Goal: Task Accomplishment & Management: Complete application form

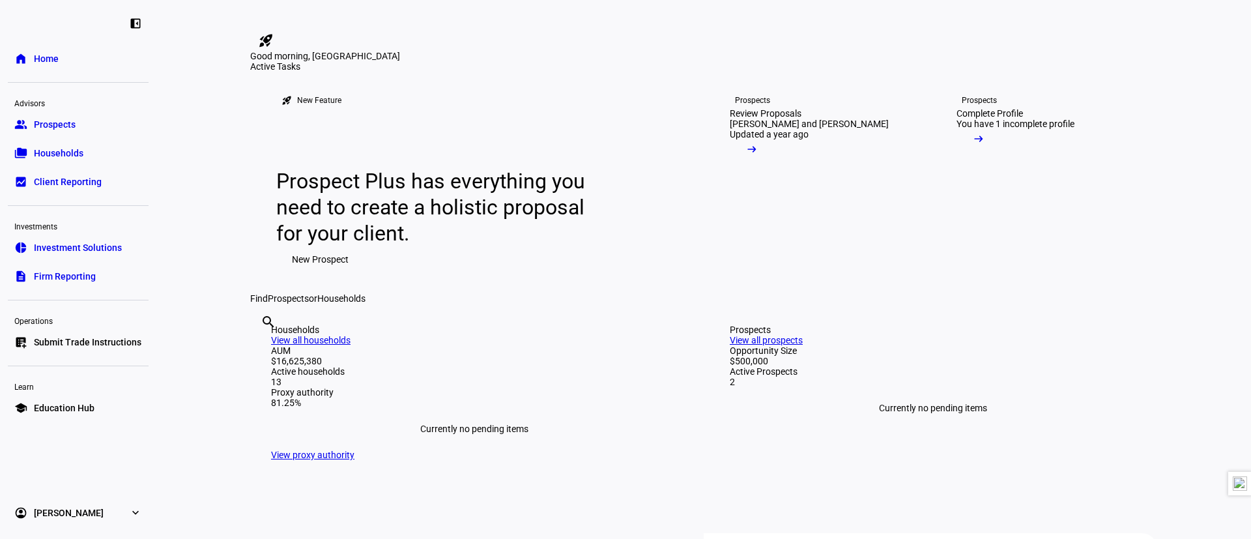
click at [79, 339] on span "Submit Trade Instructions" at bounding box center [88, 342] width 108 height 13
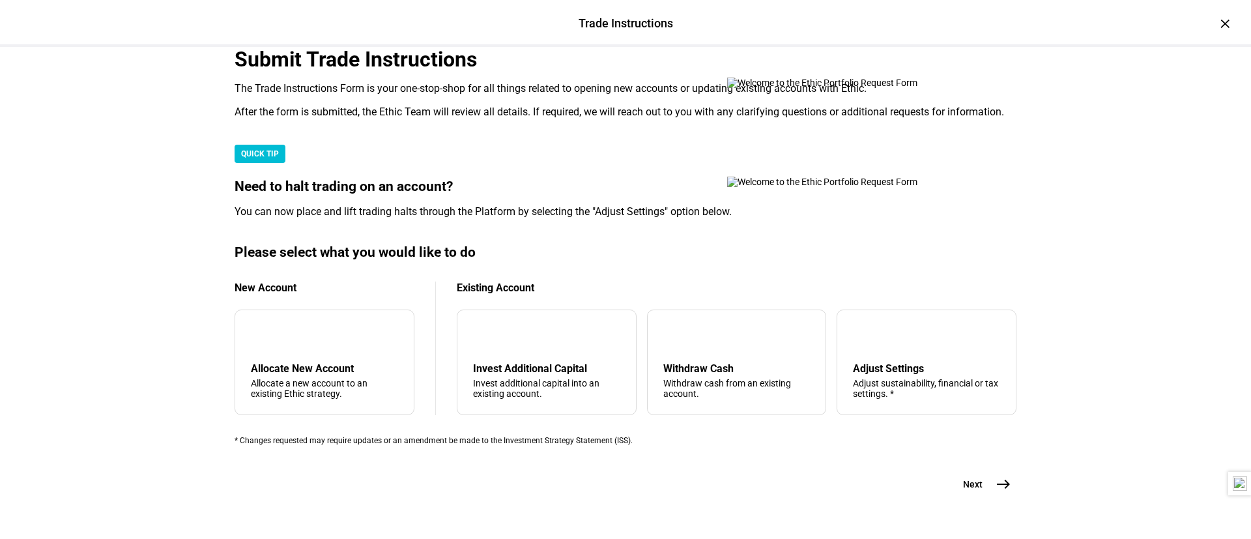
scroll to position [370, 0]
click at [743, 362] on div "Withdraw Cash" at bounding box center [736, 368] width 147 height 12
click at [976, 471] on button "Next east" at bounding box center [981, 484] width 69 height 26
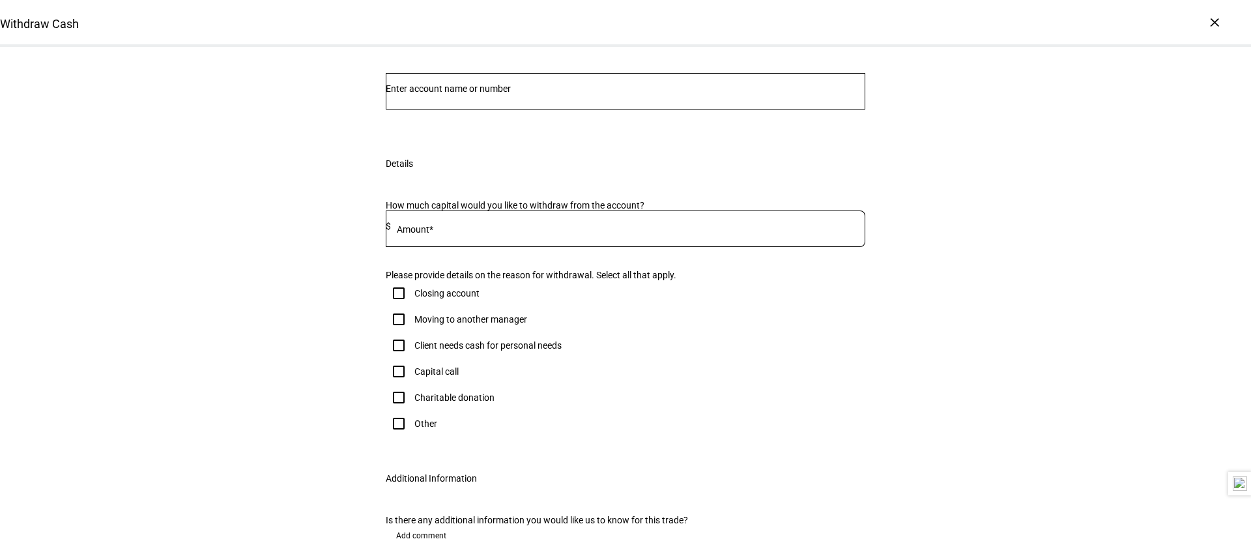
scroll to position [78, 0]
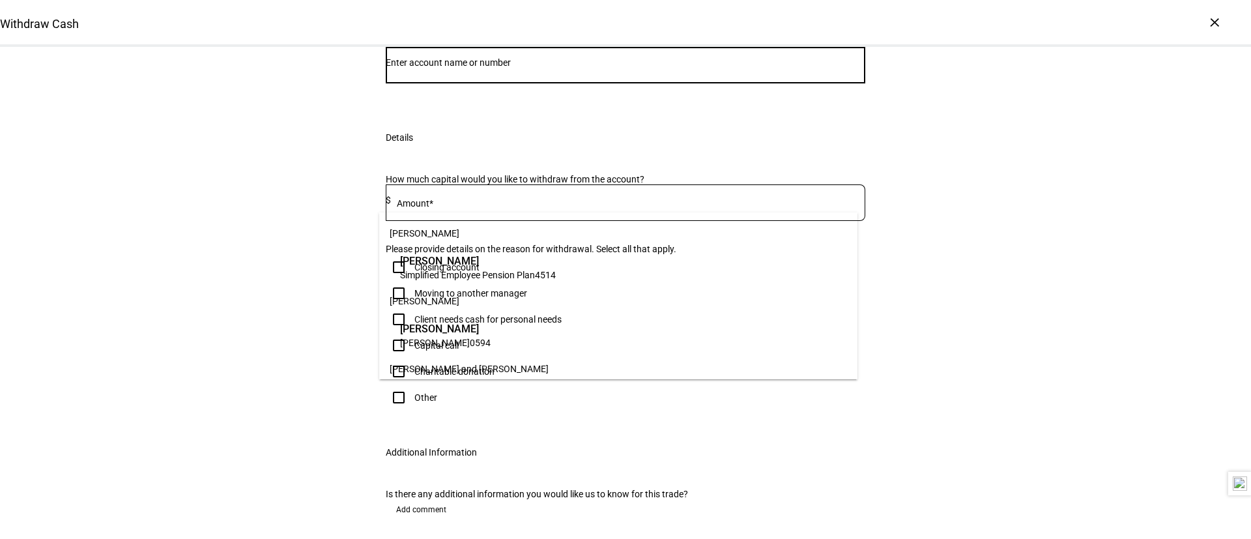
click at [460, 68] on input "Number" at bounding box center [626, 62] width 480 height 10
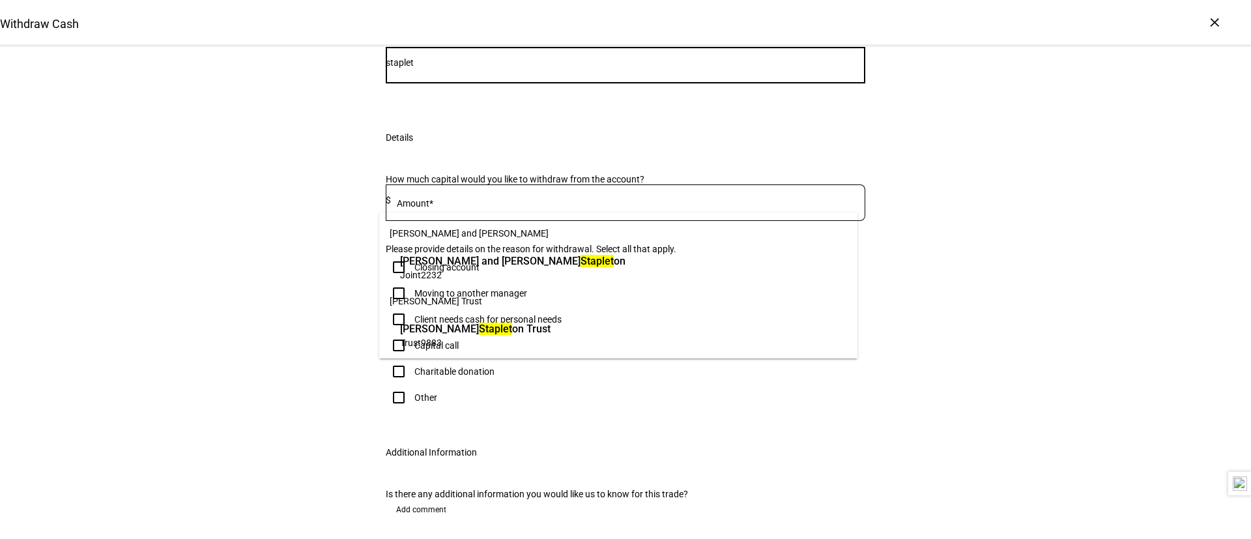
type input "staplet"
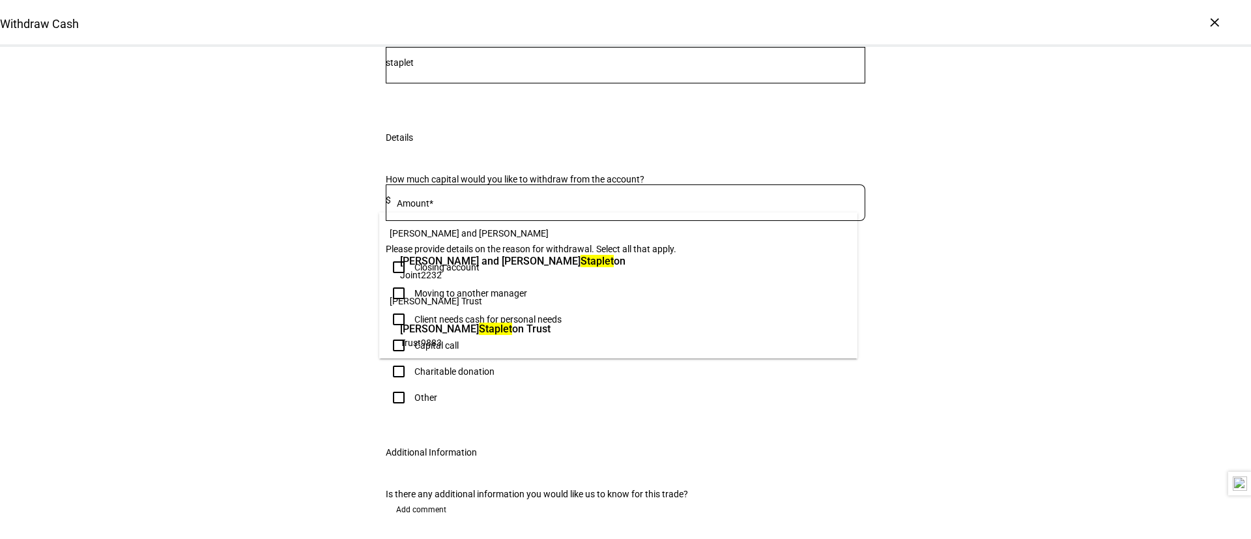
click at [461, 274] on span "Joint 2232" at bounding box center [512, 274] width 225 height 12
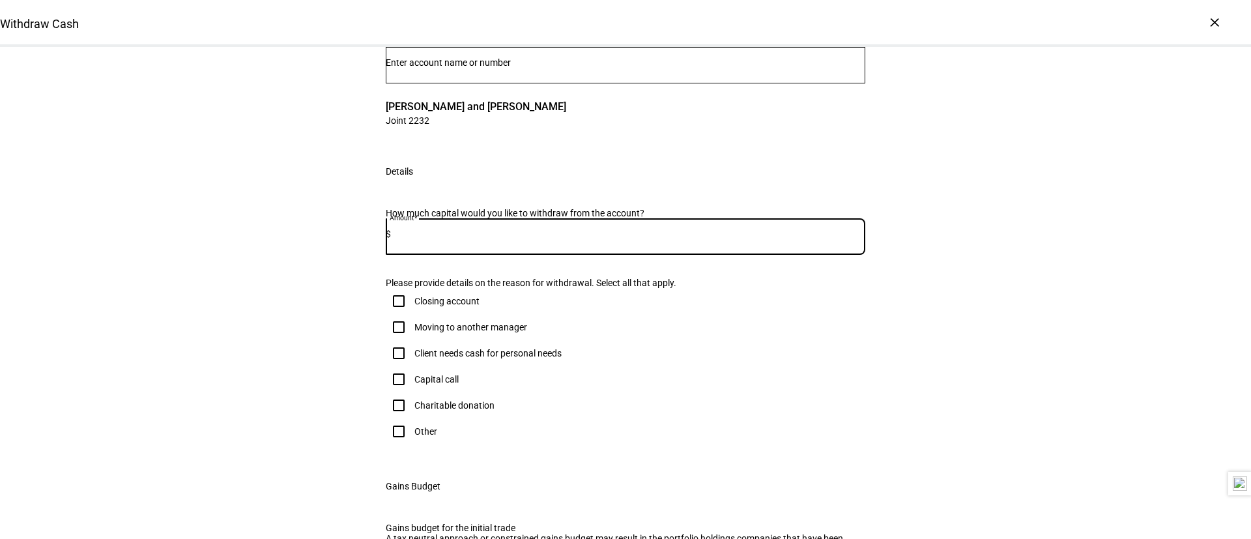
click at [456, 239] on input at bounding box center [628, 234] width 474 height 10
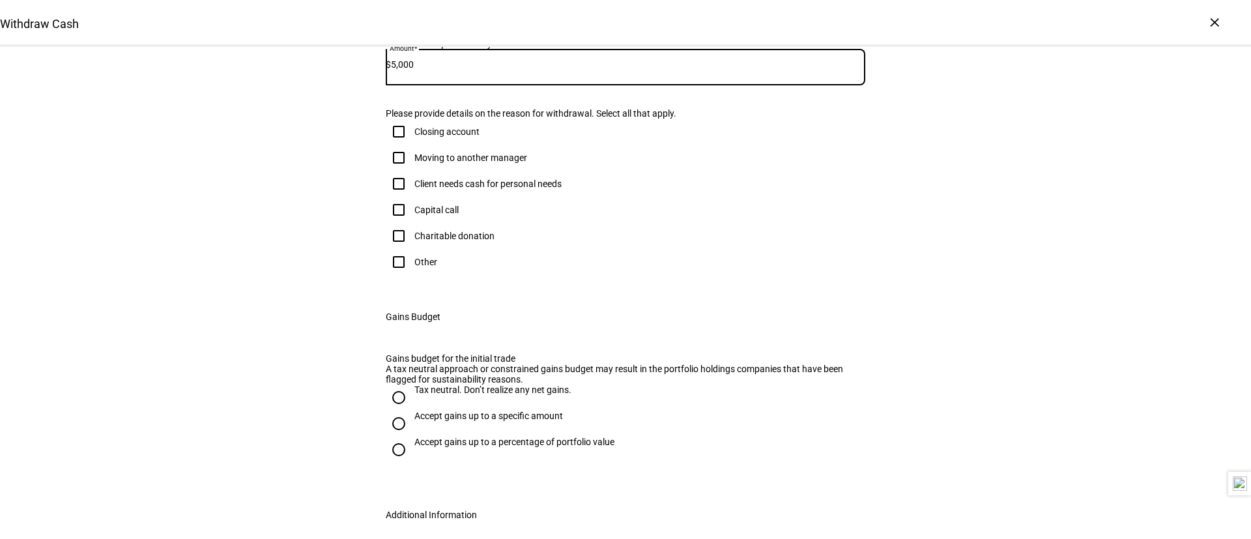
scroll to position [248, 0]
type input "5,000"
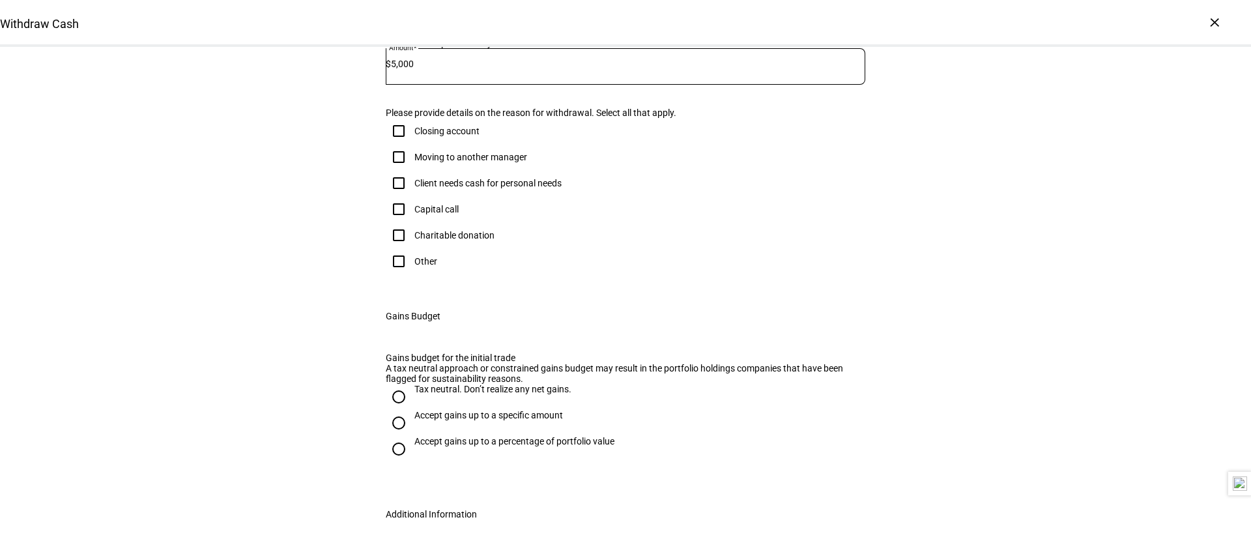
click at [467, 188] on div "Client needs cash for personal needs" at bounding box center [487, 183] width 147 height 10
click at [412, 196] on input "Client needs cash for personal needs" at bounding box center [399, 183] width 26 height 26
checkbox input "true"
click at [419, 267] on div "Other" at bounding box center [425, 261] width 23 height 10
click at [412, 274] on input "Other" at bounding box center [399, 261] width 26 height 26
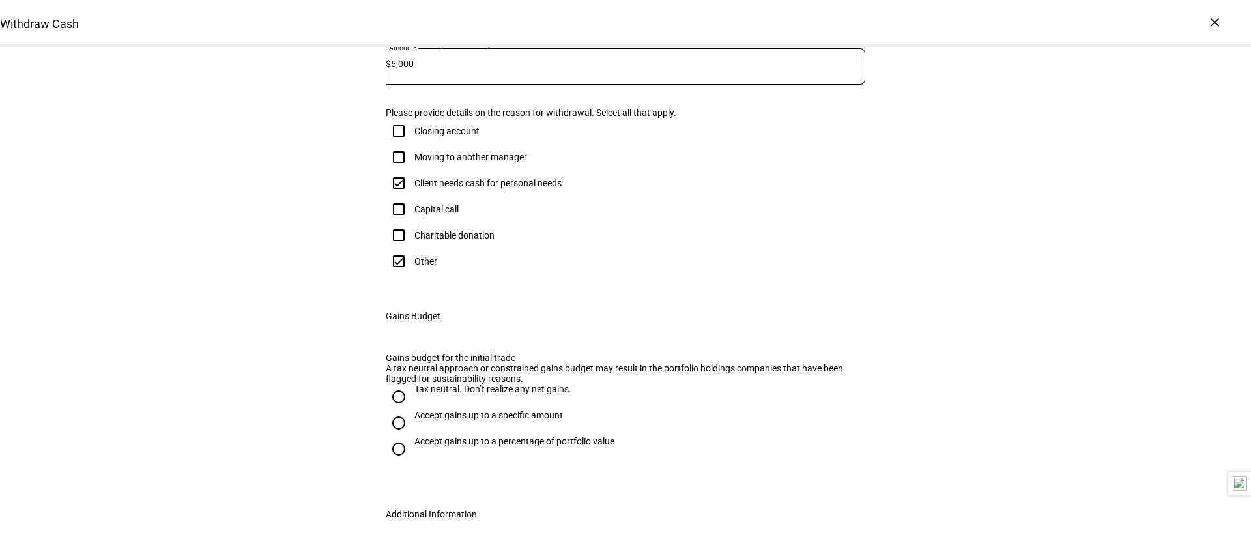
checkbox input "true"
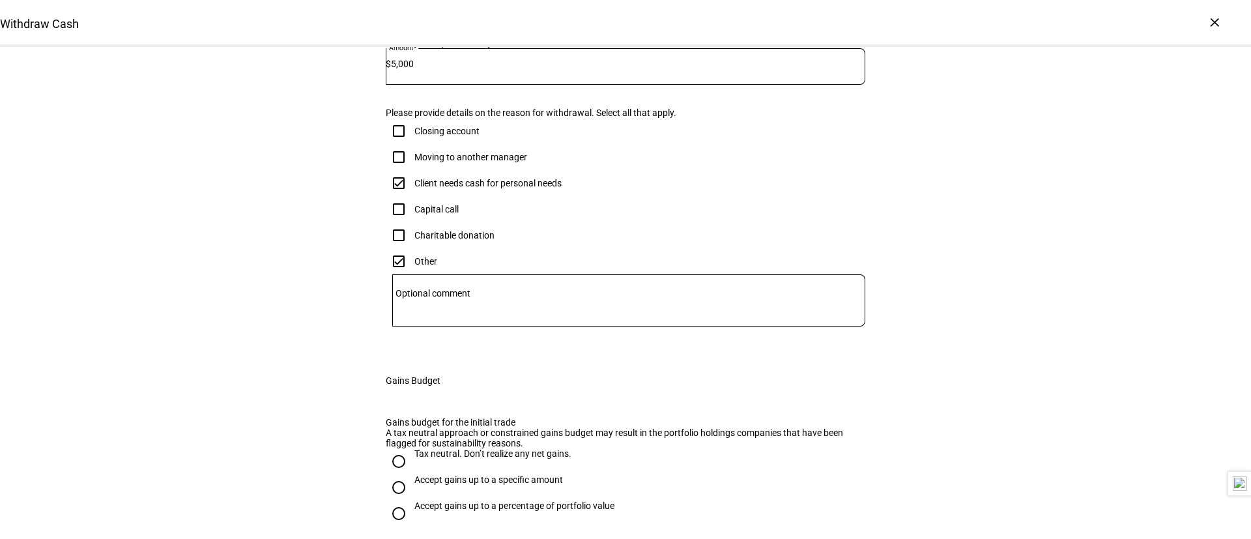
click at [459, 298] on mat-label "Optional comment" at bounding box center [433, 293] width 75 height 10
click at [459, 316] on textarea "Optional comment" at bounding box center [628, 300] width 473 height 31
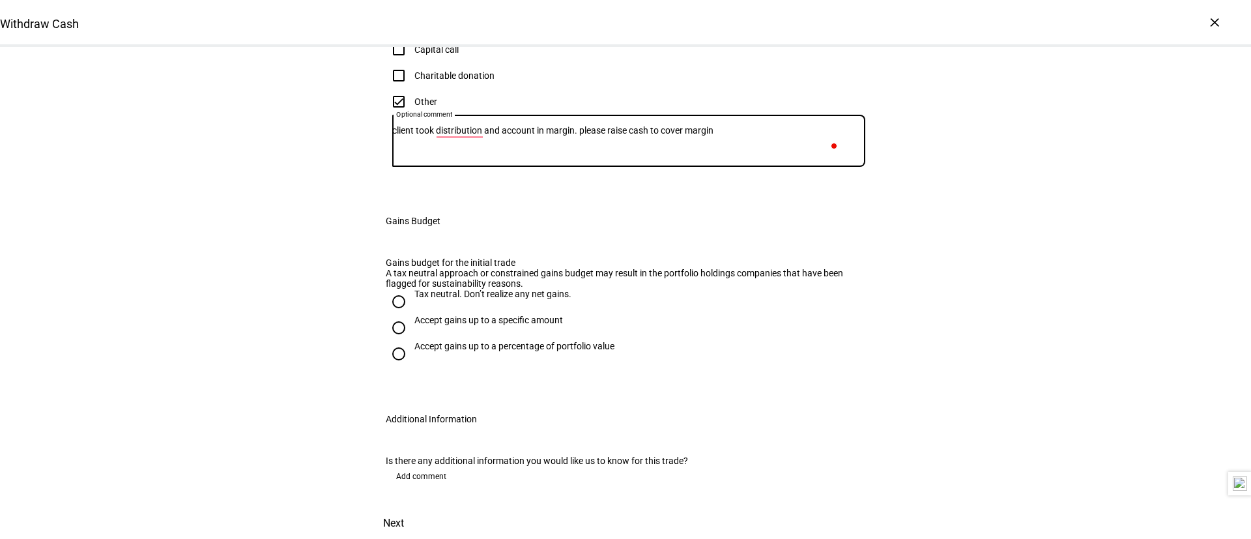
scroll to position [583, 0]
type textarea "client took distribution and account in margin. please raise cash to cover marg…"
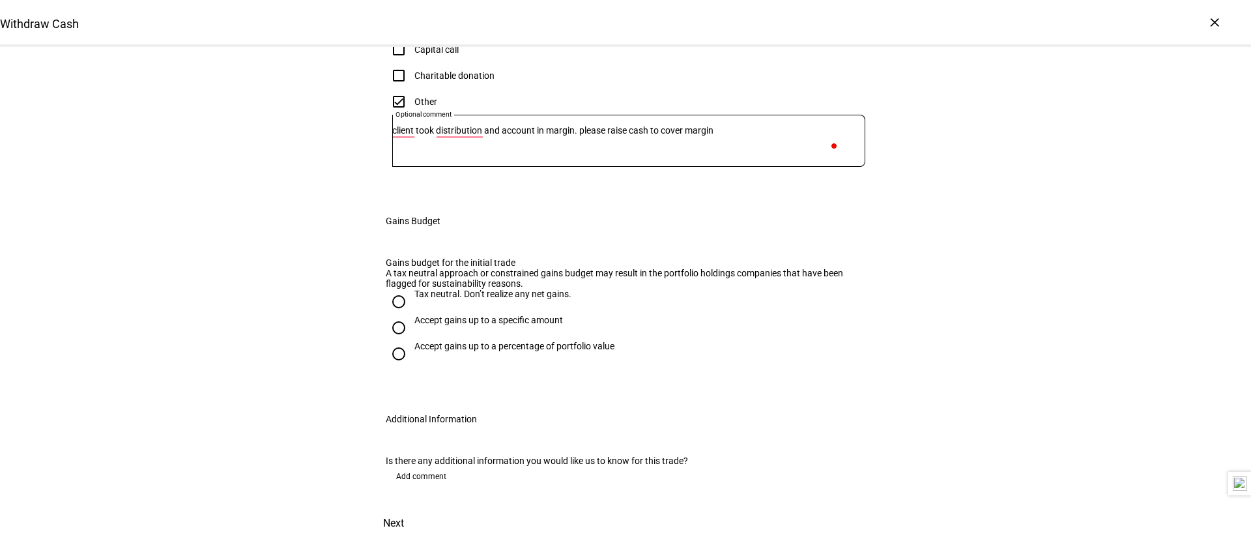
click at [455, 299] on div "Tax neutral. Don’t realize any net gains." at bounding box center [492, 294] width 157 height 10
click at [412, 315] on input "Tax neutral. Don’t realize any net gains." at bounding box center [399, 302] width 26 height 26
radio input "true"
click at [871, 478] on div "Withdraw Cash Complete and submit this form to raise cash for withdrawal. Accou…" at bounding box center [625, 89] width 521 height 900
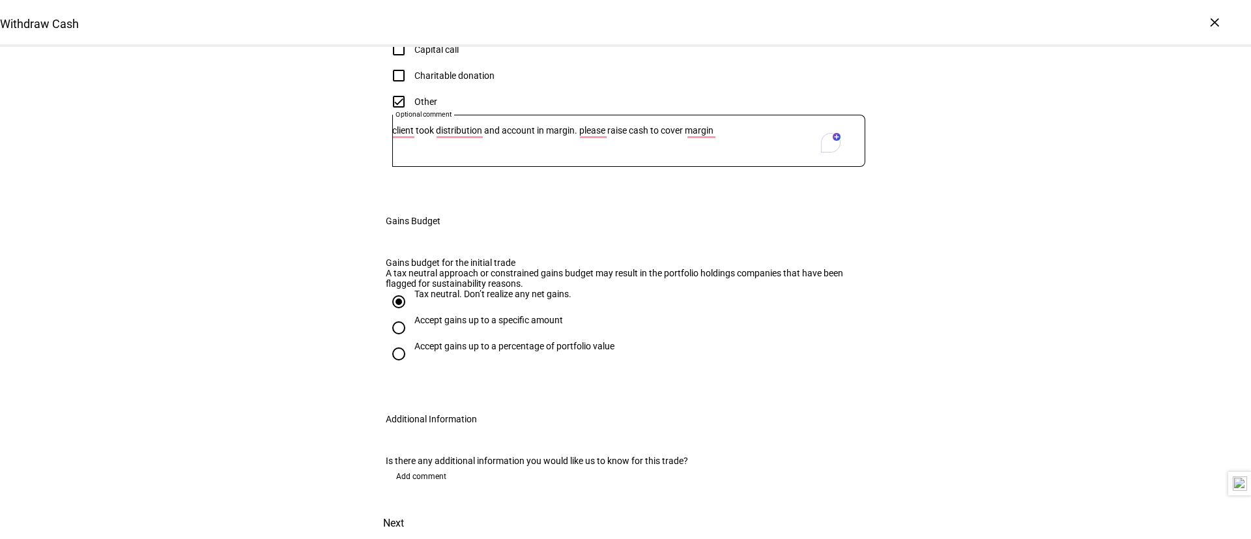
click at [422, 508] on span at bounding box center [393, 523] width 57 height 31
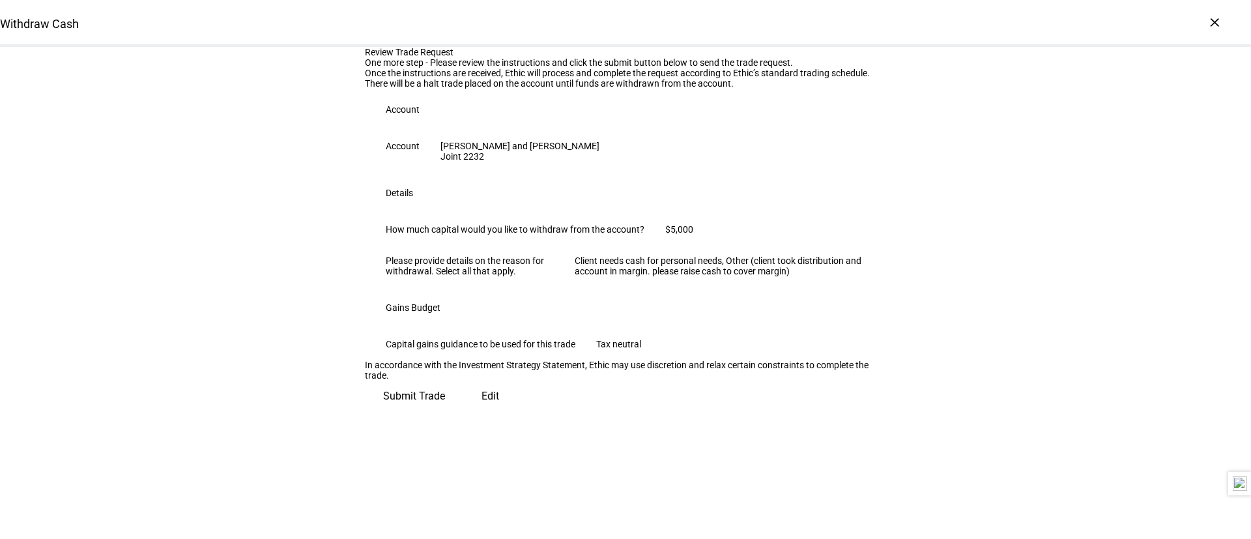
scroll to position [200, 0]
click at [463, 412] on span at bounding box center [414, 396] width 98 height 31
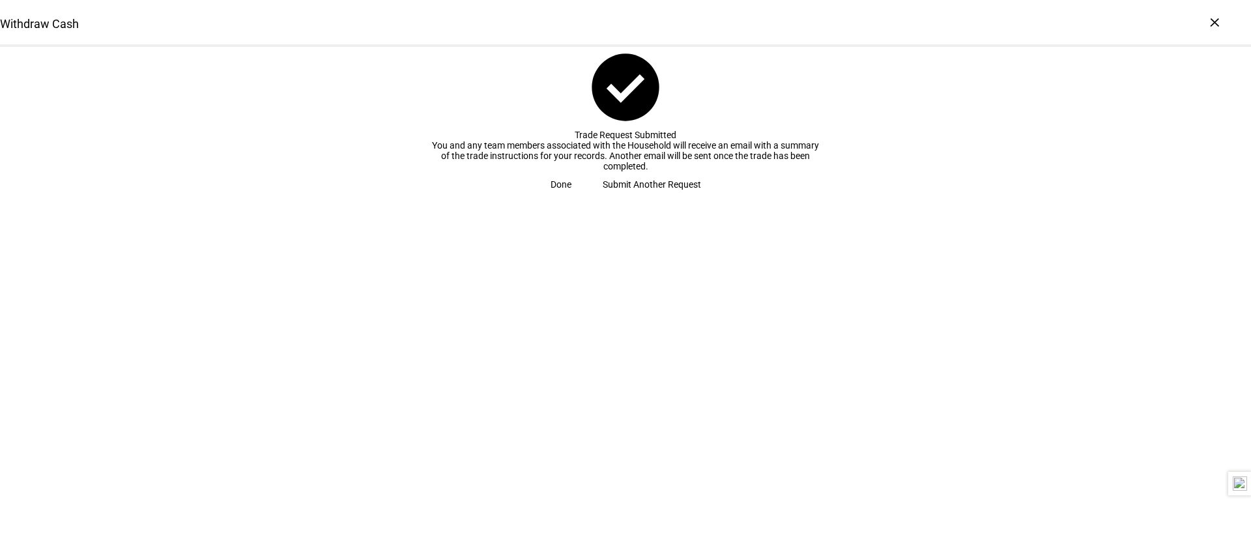
click at [587, 197] on span at bounding box center [561, 184] width 52 height 26
